Goal: Task Accomplishment & Management: Manage account settings

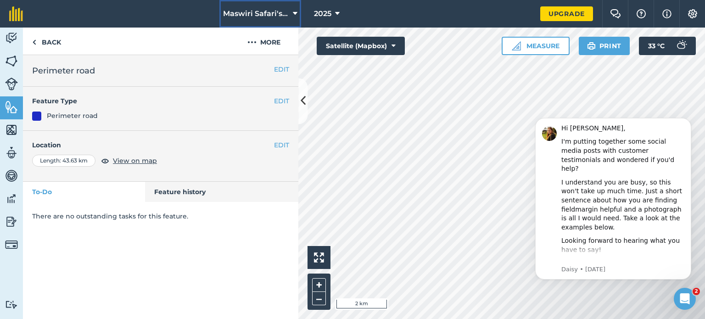
click at [254, 19] on span "Maswiri Safari's [GEOGRAPHIC_DATA]" at bounding box center [256, 13] width 66 height 11
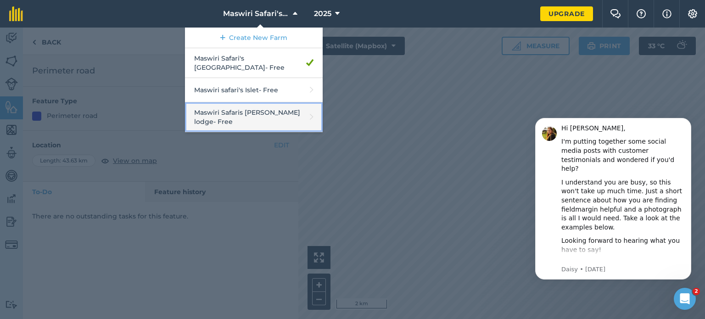
click at [285, 112] on link "Maswiri Safaris [PERSON_NAME] lodge - Free" at bounding box center [254, 117] width 138 height 30
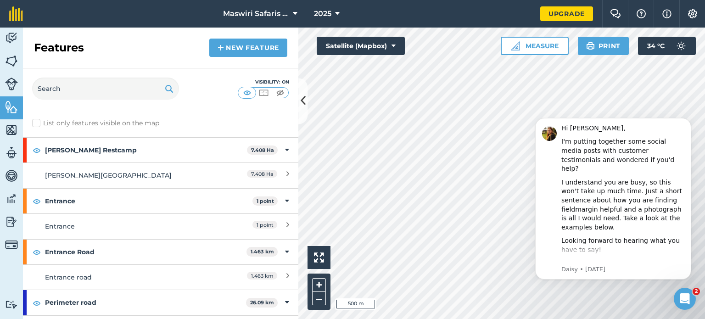
click at [525, 24] on div "Maswiri Safaris [PERSON_NAME] lodge 2025 Upgrade Farm Chat Help Info Settings M…" at bounding box center [352, 159] width 705 height 319
click at [249, 14] on span "Maswiri Safaris [PERSON_NAME] lodge" at bounding box center [256, 13] width 66 height 11
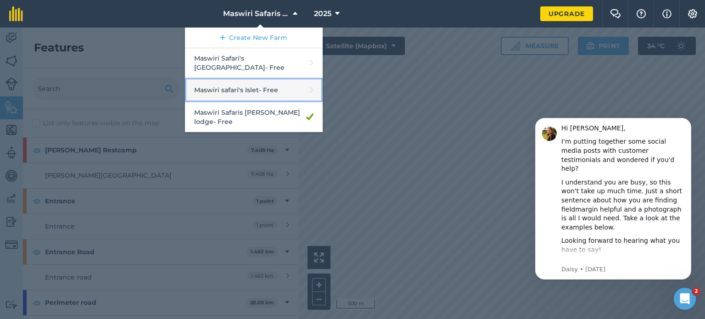
click at [263, 91] on link "Maswiri safari's Islet - Free" at bounding box center [254, 90] width 138 height 24
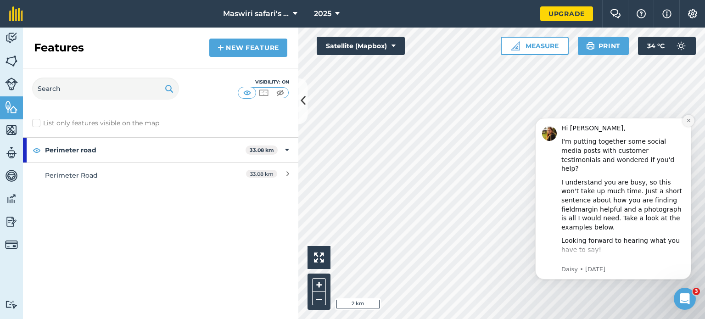
click at [689, 121] on icon "Dismiss notification" at bounding box center [688, 120] width 3 height 3
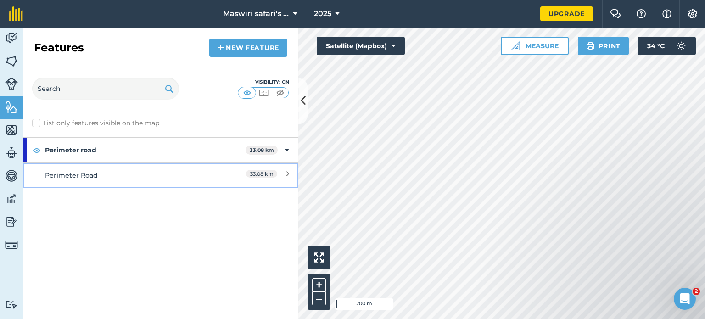
click at [263, 176] on span "33.08 km" at bounding box center [261, 174] width 31 height 8
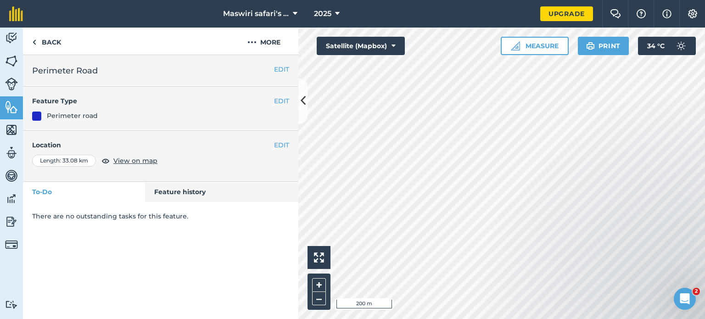
click at [280, 138] on div "EDIT Location Length : 33.08 km View on map" at bounding box center [161, 156] width 276 height 51
click at [281, 145] on button "EDIT" at bounding box center [281, 145] width 15 height 10
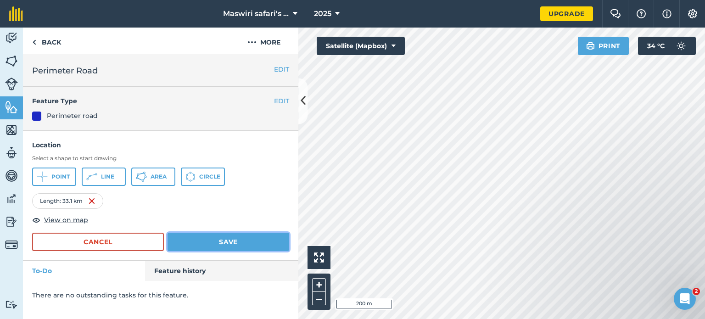
click at [263, 241] on button "Save" at bounding box center [229, 242] width 122 height 18
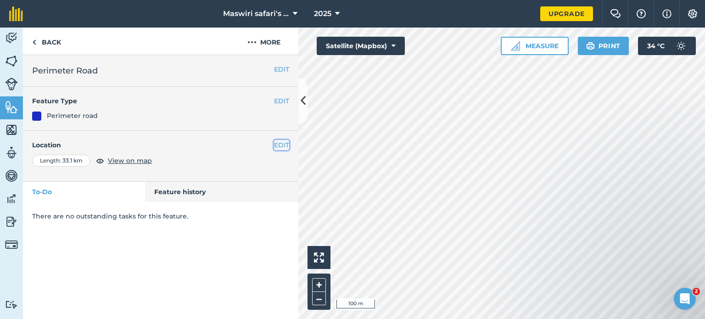
click at [279, 145] on button "EDIT" at bounding box center [281, 145] width 15 height 10
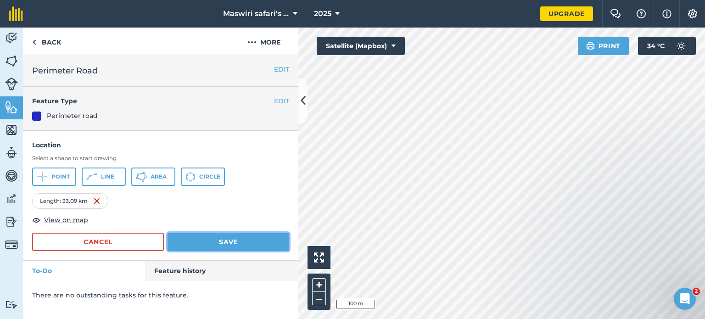
click at [246, 240] on button "Save" at bounding box center [229, 242] width 122 height 18
